Goal: Check status: Check status

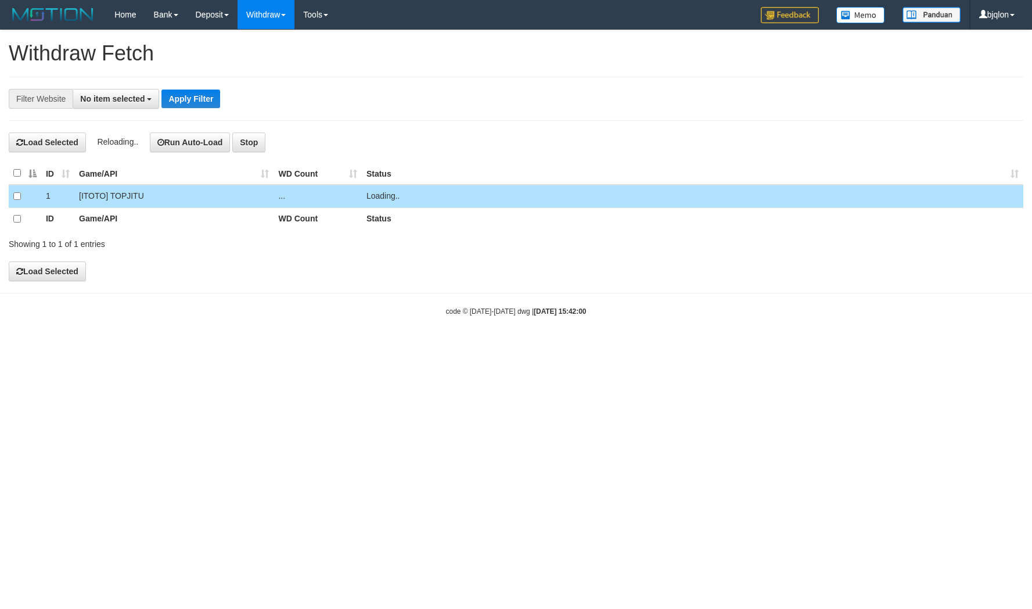
select select
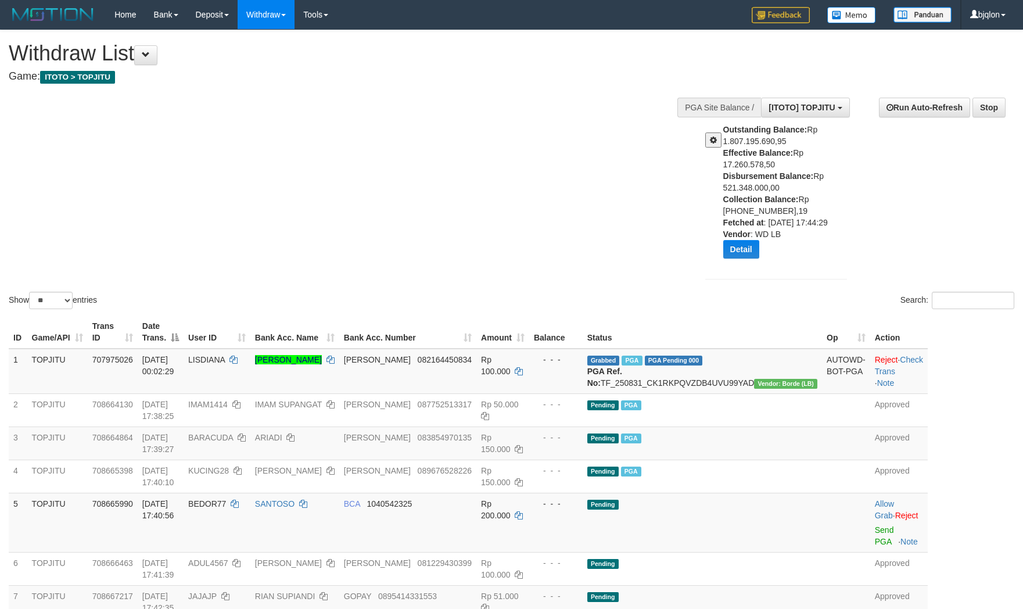
select select "**"
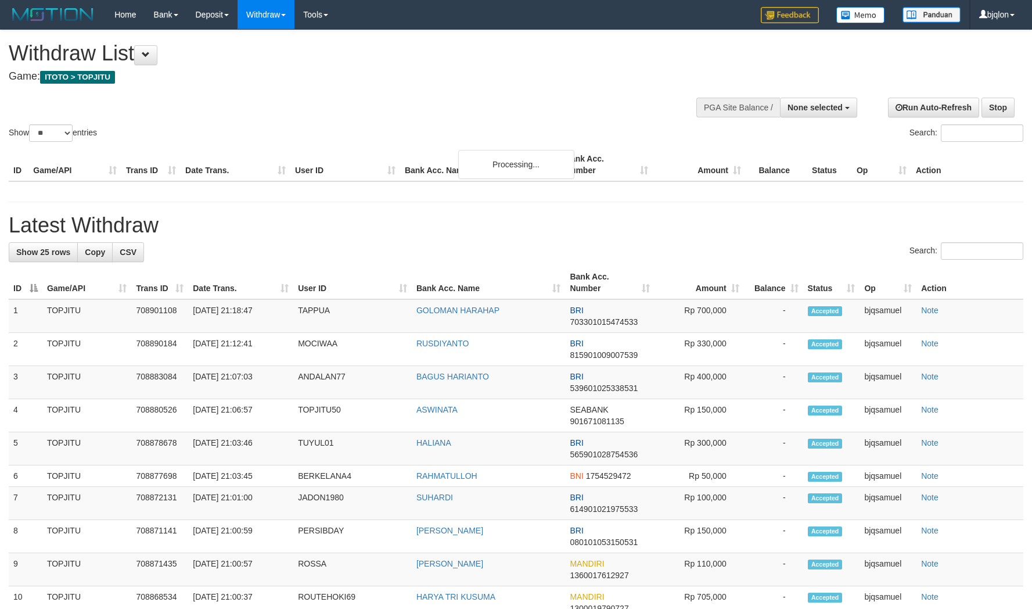
select select
select select "**"
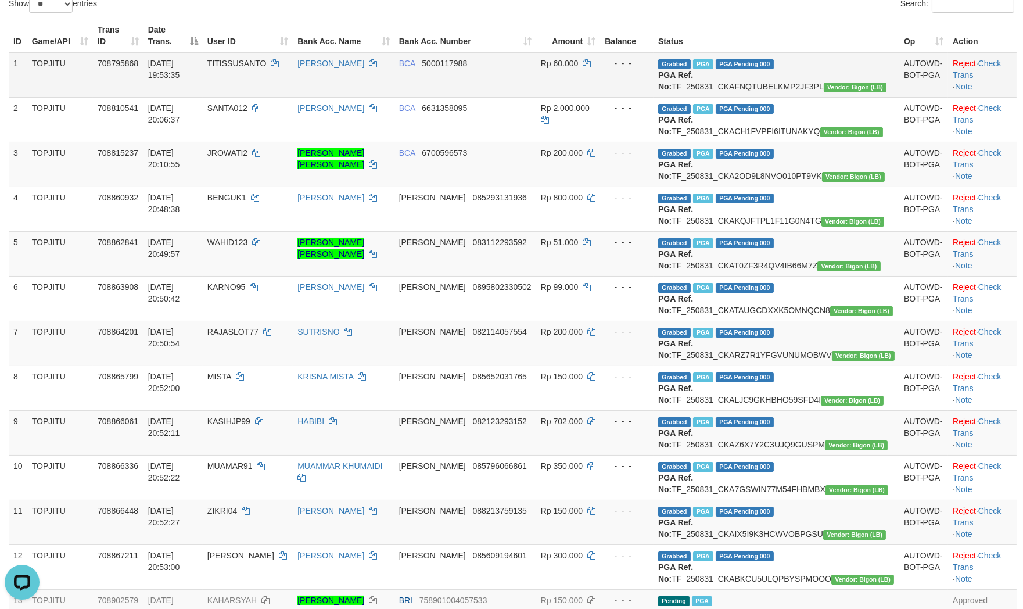
click at [789, 85] on td "Grabbed PGA PGA Pending 000 PGA Ref. No: TF_250831_CKAFNQTUBELKMP2JF3PL Vendor:…" at bounding box center [776, 74] width 246 height 45
click at [788, 89] on td "Grabbed PGA PGA Pending 000 PGA Ref. No: TF_250831_CKAFNQTUBELKMP2JF3PL Vendor:…" at bounding box center [776, 74] width 246 height 45
click at [823, 79] on td "Grabbed PGA PGA Pending 000 PGA Ref. No: TF_250831_CKAFNQTUBELKMP2JF3PL Vendor:…" at bounding box center [776, 74] width 246 height 45
click at [818, 83] on td "Grabbed PGA PGA Pending 000 PGA Ref. No: TF_250831_CKAFNQTUBELKMP2JF3PL Vendor:…" at bounding box center [776, 74] width 246 height 45
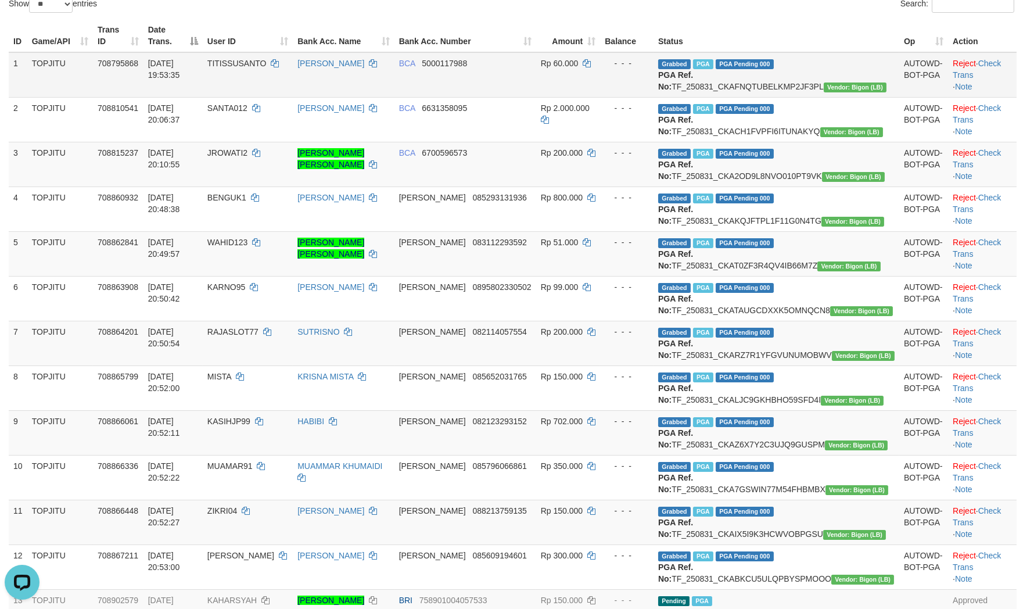
click at [818, 83] on td "Grabbed PGA PGA Pending 000 PGA Ref. No: TF_250831_CKAFNQTUBELKMP2JF3PL Vendor:…" at bounding box center [776, 74] width 246 height 45
click at [838, 98] on td "Grabbed PGA PGA Pending 000 PGA Ref. No: TF_250831_CKAFNQTUBELKMP2JF3PL Vendor:…" at bounding box center [776, 74] width 246 height 45
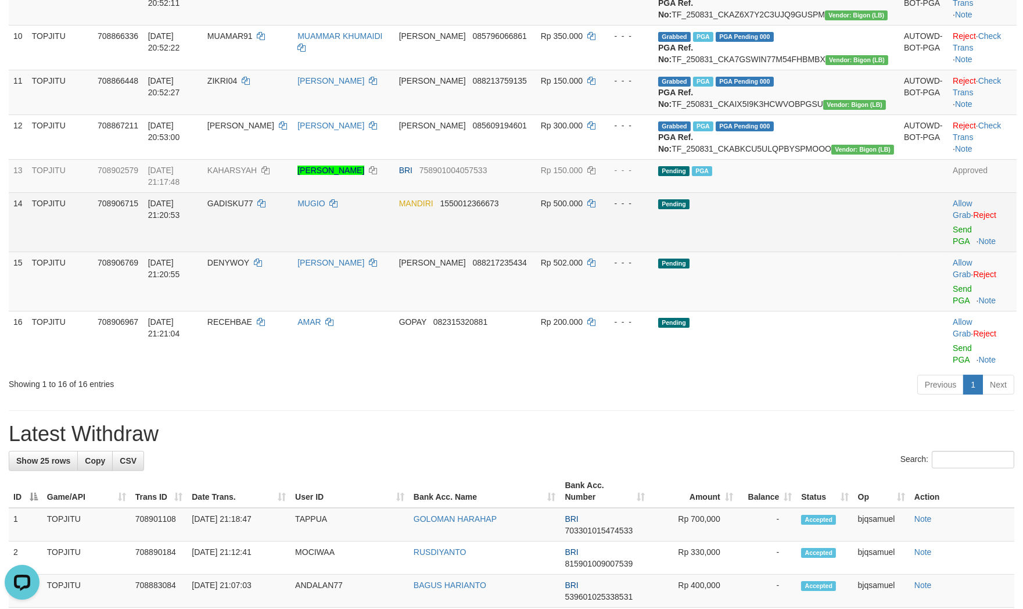
scroll to position [710, 0]
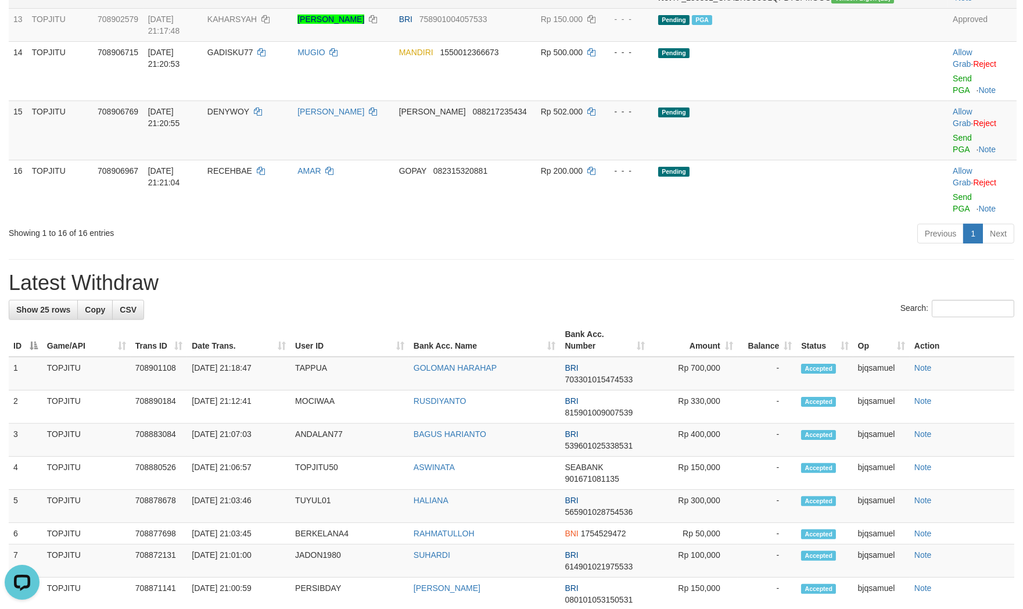
click at [820, 41] on td "Pending PGA" at bounding box center [776, 24] width 246 height 33
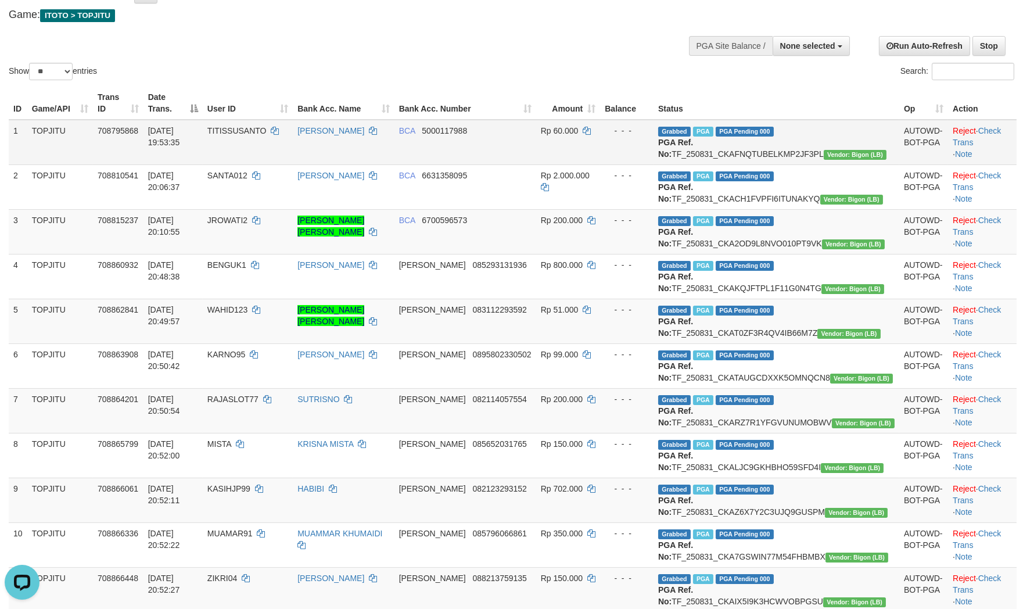
scroll to position [0, 0]
